Goal: Use online tool/utility: Utilize a website feature to perform a specific function

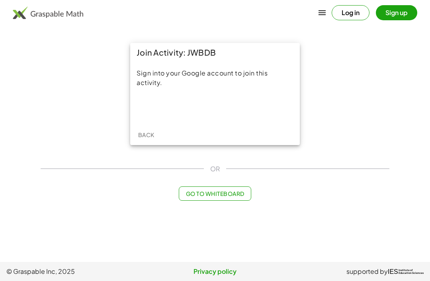
click at [210, 109] on div "Sign in with Google. Opens in new tab" at bounding box center [214, 107] width 73 height 17
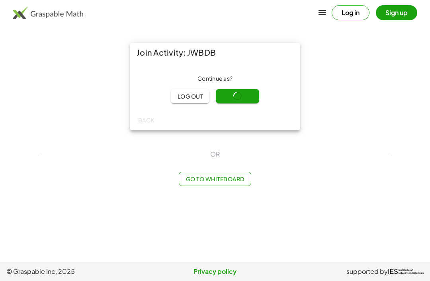
scroll to position [25, 0]
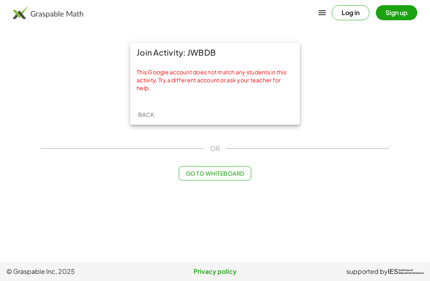
click at [185, 170] on span "Go to Whiteboard" at bounding box center [214, 173] width 58 height 7
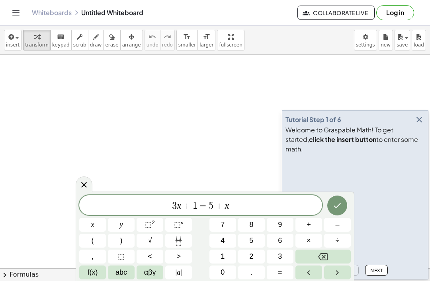
click at [424, 125] on button "button" at bounding box center [418, 119] width 11 height 11
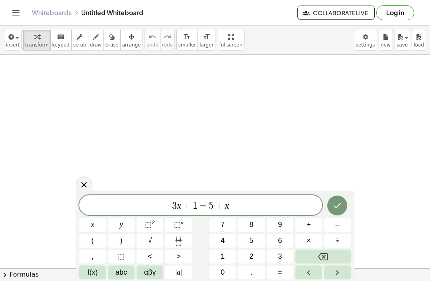
click at [228, 258] on button "1" at bounding box center [222, 257] width 27 height 14
click at [250, 257] on span "2" at bounding box center [251, 256] width 4 height 11
click at [268, 269] on button "=" at bounding box center [279, 273] width 27 height 14
click at [243, 262] on button "2" at bounding box center [251, 257] width 27 height 14
click at [244, 263] on button "2" at bounding box center [251, 257] width 27 height 14
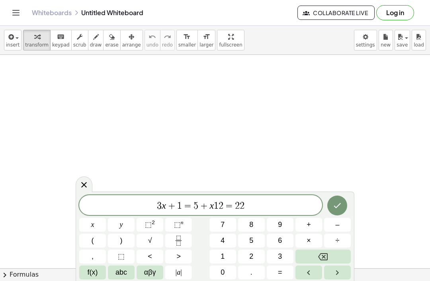
click at [263, 257] on button "2" at bounding box center [251, 257] width 27 height 14
click at [259, 255] on button "2" at bounding box center [251, 257] width 27 height 14
click at [272, 279] on button "=" at bounding box center [279, 273] width 27 height 14
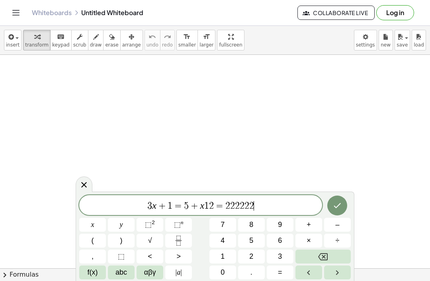
click at [274, 280] on div "3 x + 1 = 5 + x 1 2 = 2 2 2 2 2 2 ​ x y ⬚ 2 ⬚ n 7 8 9 + – ( ) √ 4 5 6 × ÷ , ⬚ <…" at bounding box center [215, 236] width 278 height 89
click at [264, 260] on button "2" at bounding box center [251, 257] width 27 height 14
click at [245, 269] on button "." at bounding box center [251, 273] width 27 height 14
click at [261, 261] on button "2" at bounding box center [251, 257] width 27 height 14
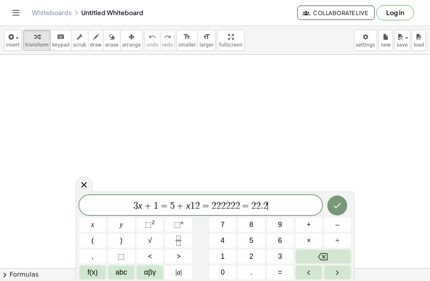
scroll to position [25, 0]
click at [241, 238] on button "5" at bounding box center [251, 241] width 27 height 14
click at [234, 234] on button "4" at bounding box center [222, 241] width 27 height 14
click at [253, 231] on button "8" at bounding box center [251, 225] width 27 height 14
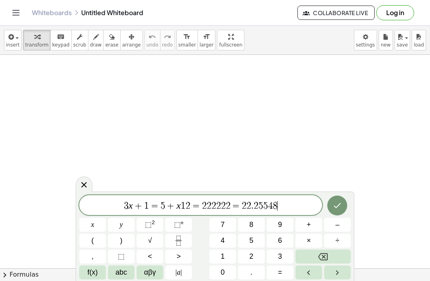
click at [262, 230] on button "8" at bounding box center [251, 225] width 27 height 14
click at [305, 219] on button "+" at bounding box center [308, 225] width 27 height 14
click at [272, 231] on button "9" at bounding box center [279, 225] width 27 height 14
click at [253, 238] on button "5" at bounding box center [251, 241] width 27 height 14
click at [264, 228] on button "8" at bounding box center [251, 225] width 27 height 14
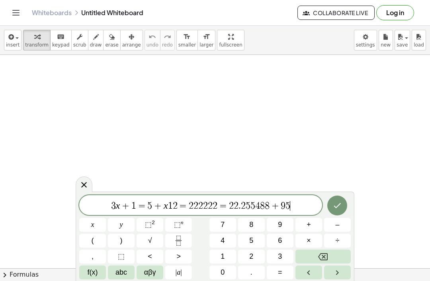
click at [263, 228] on button "8" at bounding box center [251, 225] width 27 height 14
click at [247, 243] on button "5" at bounding box center [251, 241] width 27 height 14
click at [235, 240] on button "4" at bounding box center [222, 241] width 27 height 14
click at [259, 235] on button "5" at bounding box center [251, 241] width 27 height 14
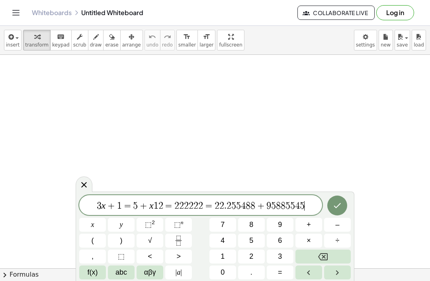
click at [274, 231] on button "9" at bounding box center [279, 225] width 27 height 14
click at [270, 254] on button "3" at bounding box center [279, 257] width 27 height 14
click at [305, 239] on button "×" at bounding box center [308, 241] width 27 height 14
click at [272, 235] on button "6" at bounding box center [279, 241] width 27 height 14
click at [261, 231] on button "8" at bounding box center [251, 225] width 27 height 14
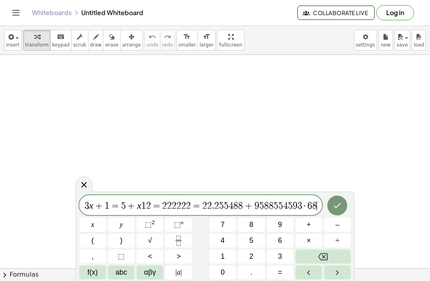
click at [260, 231] on button "8" at bounding box center [251, 225] width 27 height 14
click at [250, 230] on button "8" at bounding box center [251, 225] width 27 height 14
click at [253, 233] on div "3 x + 1 = 5 + x 1 2 = 2 2 2 2 2 2 = 2 2 . 2 5 5 4 8 8 + 9 5 8 8 5 5 4 5 9 3 · 6…" at bounding box center [214, 237] width 271 height 84
click at [238, 244] on button "5" at bounding box center [251, 241] width 27 height 14
click at [262, 243] on button "5" at bounding box center [251, 241] width 27 height 14
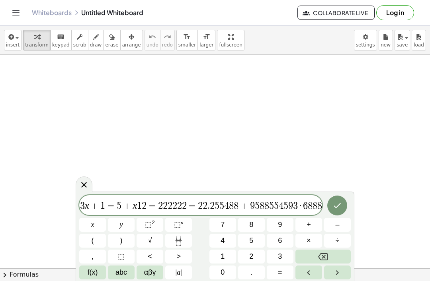
click at [235, 241] on button "4" at bounding box center [222, 241] width 27 height 14
click at [253, 230] on span "8" at bounding box center [251, 225] width 4 height 11
click at [251, 224] on span "8" at bounding box center [251, 225] width 4 height 11
click at [246, 242] on button "5" at bounding box center [251, 241] width 27 height 14
click at [273, 246] on button "6" at bounding box center [279, 241] width 27 height 14
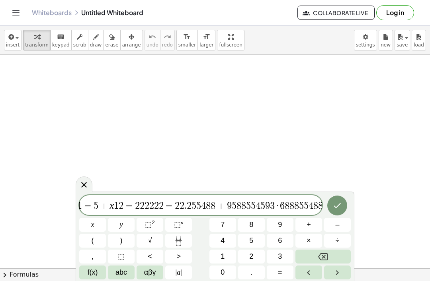
click at [272, 246] on button "6" at bounding box center [279, 241] width 27 height 14
click at [235, 221] on button "7" at bounding box center [222, 225] width 27 height 14
click at [228, 247] on button "4" at bounding box center [222, 241] width 27 height 14
click at [331, 238] on button "÷" at bounding box center [337, 241] width 27 height 14
click at [280, 223] on span "9" at bounding box center [280, 225] width 4 height 11
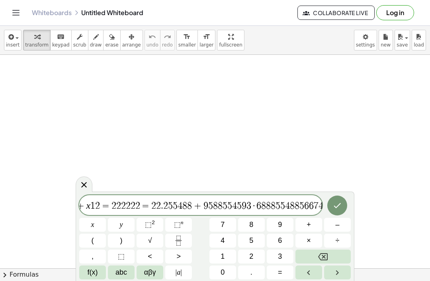
scroll to position [0, 51]
click at [241, 238] on button "5" at bounding box center [251, 241] width 27 height 14
click at [226, 241] on button "4" at bounding box center [222, 241] width 27 height 14
click at [252, 235] on span "5" at bounding box center [251, 240] width 4 height 11
click at [246, 227] on button "8" at bounding box center [251, 225] width 27 height 14
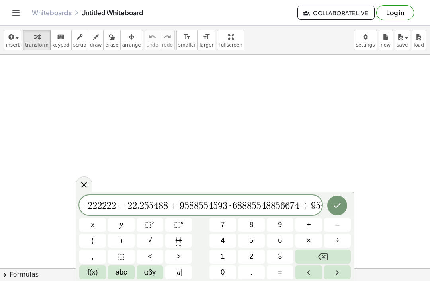
click at [243, 256] on button "2" at bounding box center [251, 257] width 27 height 14
click at [223, 245] on span "4" at bounding box center [222, 240] width 4 height 11
click at [223, 244] on span "4" at bounding box center [222, 240] width 4 height 11
click at [281, 278] on button "=" at bounding box center [279, 273] width 27 height 14
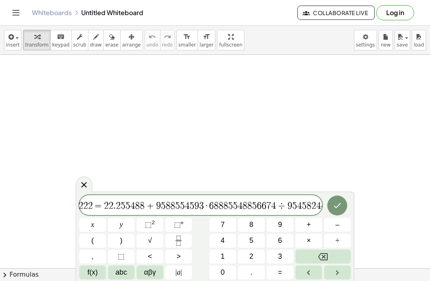
click at [340, 204] on icon "Done" at bounding box center [337, 205] width 7 height 5
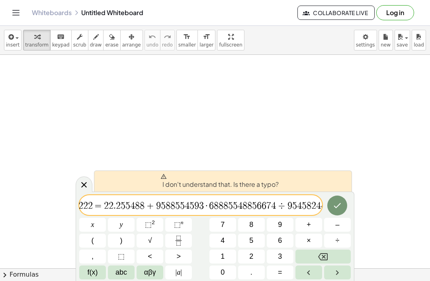
scroll to position [0, 0]
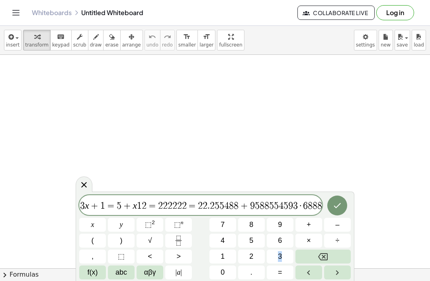
click at [327, 259] on icon "Backspace" at bounding box center [323, 256] width 10 height 7
click at [331, 258] on button "Backspace" at bounding box center [322, 257] width 55 height 14
click at [334, 259] on button "Backspace" at bounding box center [322, 257] width 55 height 14
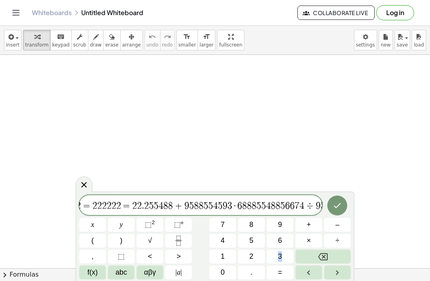
click at [338, 259] on button "Backspace" at bounding box center [322, 257] width 55 height 14
click at [338, 253] on button "Backspace" at bounding box center [322, 257] width 55 height 14
click at [338, 252] on button "Backspace" at bounding box center [322, 257] width 55 height 14
click at [337, 253] on button "Backspace" at bounding box center [322, 257] width 55 height 14
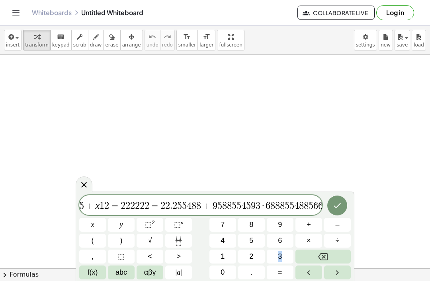
click at [337, 253] on button "Backspace" at bounding box center [322, 257] width 55 height 14
click at [336, 252] on button "Backspace" at bounding box center [322, 257] width 55 height 14
click at [336, 253] on button "Backspace" at bounding box center [322, 257] width 55 height 14
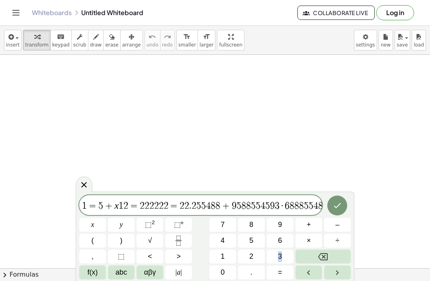
click at [318, 203] on span "8" at bounding box center [320, 206] width 5 height 10
click at [84, 180] on div at bounding box center [84, 185] width 17 height 16
